Goal: Transaction & Acquisition: Obtain resource

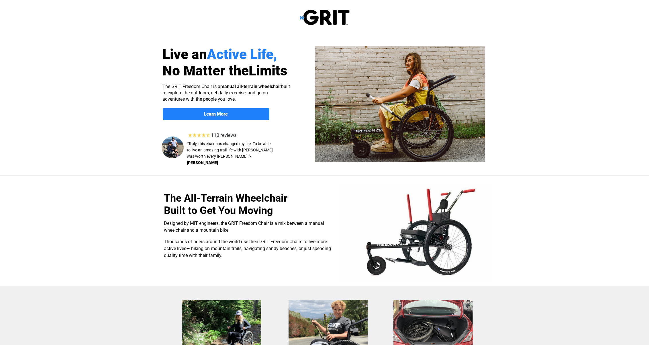
click at [512, 208] on div at bounding box center [324, 231] width 649 height 110
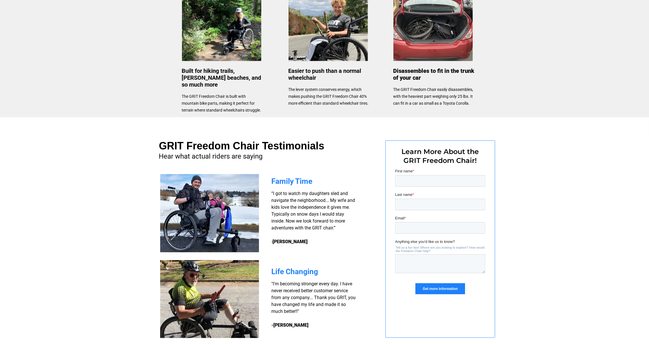
scroll to position [299, 0]
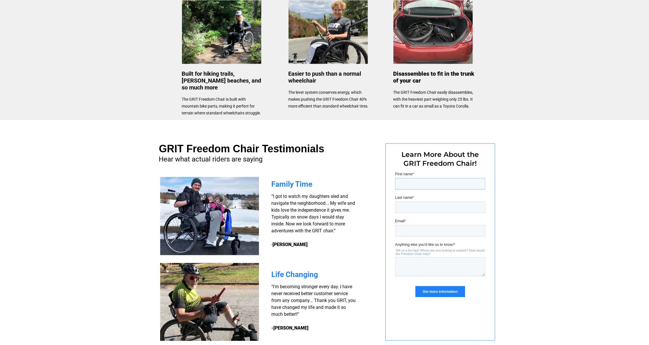
click at [412, 184] on input "First name *" at bounding box center [440, 183] width 90 height 11
type input "Jackson"
click at [408, 206] on input "Last name *" at bounding box center [440, 206] width 90 height 11
type input "harris"
drag, startPoint x: 405, startPoint y: 231, endPoint x: 406, endPoint y: 226, distance: 5.5
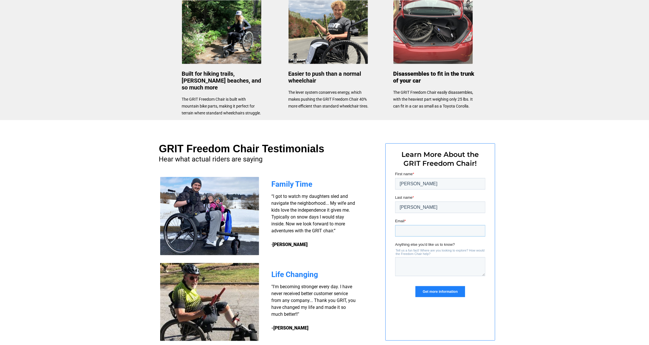
click at [405, 230] on input "Email *" at bounding box center [440, 230] width 90 height 11
type input "redgrrl444@gmail.com"
click at [431, 290] on input "Get more information" at bounding box center [439, 291] width 49 height 11
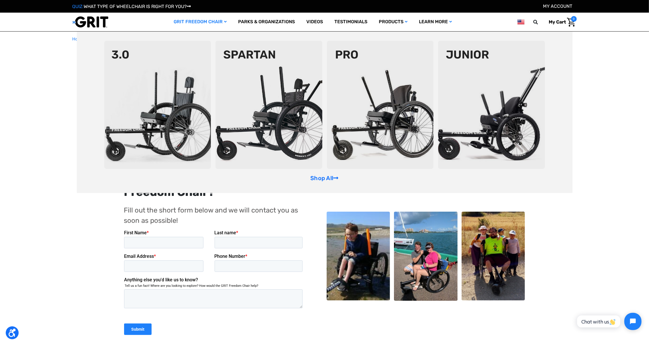
click at [146, 72] on img at bounding box center [157, 105] width 107 height 128
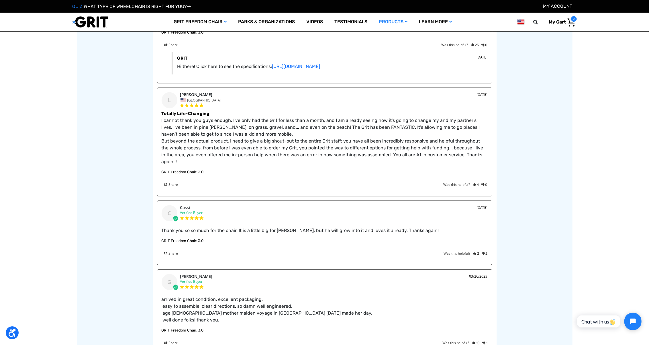
scroll to position [978, 0]
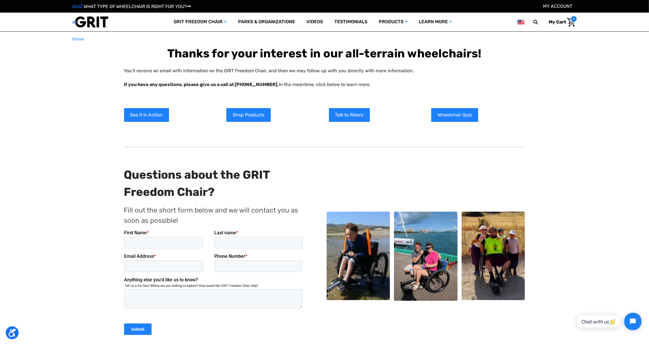
click at [488, 258] on img at bounding box center [494, 256] width 64 height 89
click at [100, 24] on img at bounding box center [91, 22] width 36 height 12
